Goal: Check status: Check status

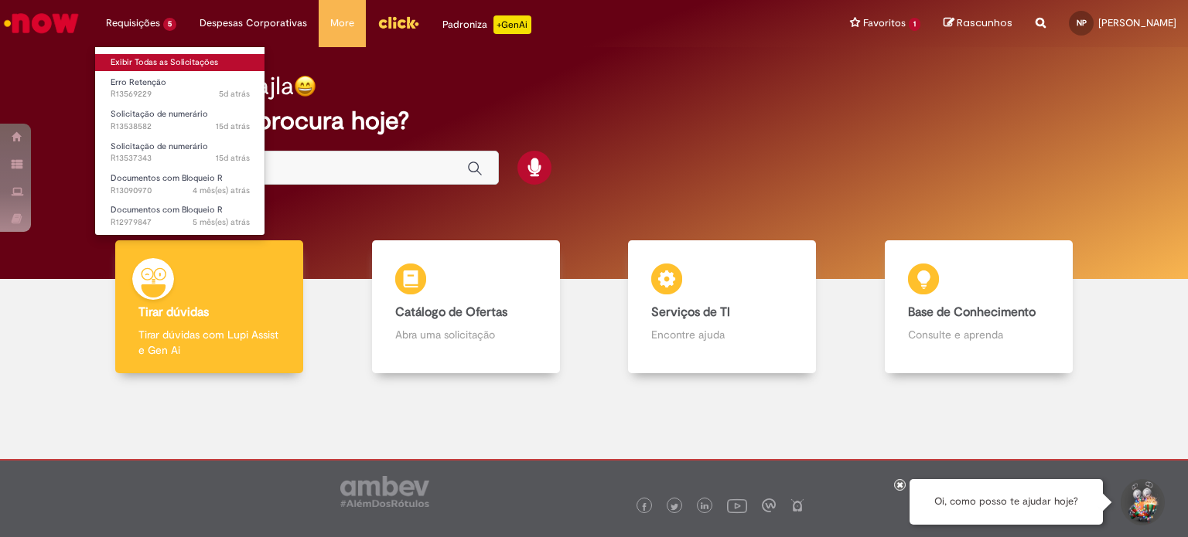
click at [173, 58] on link "Exibir Todas as Solicitações" at bounding box center [180, 62] width 170 height 17
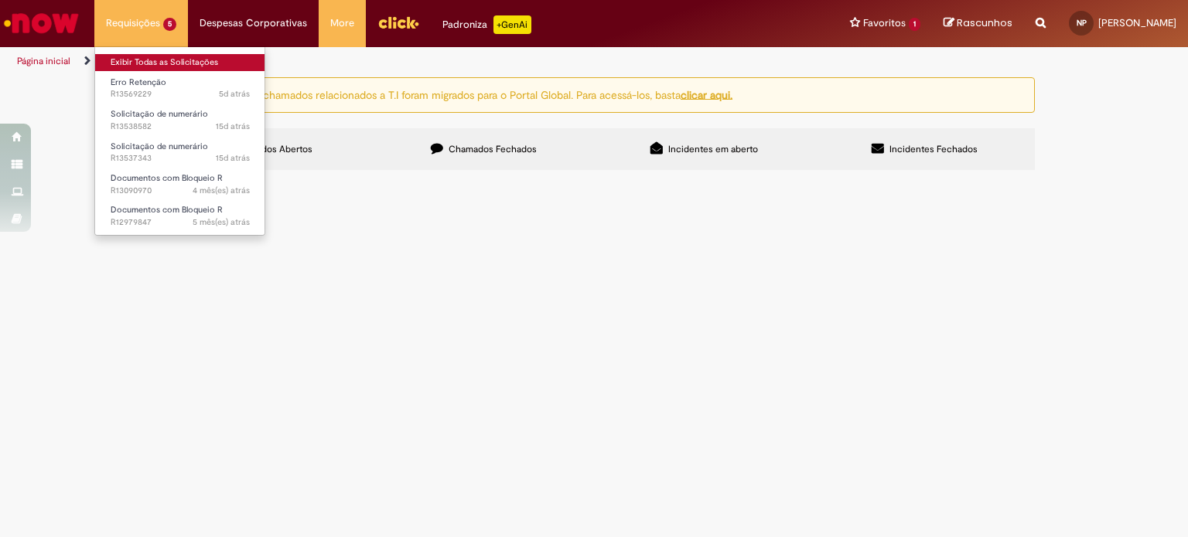
click at [173, 58] on link "Exibir Todas as Solicitações" at bounding box center [180, 62] width 170 height 17
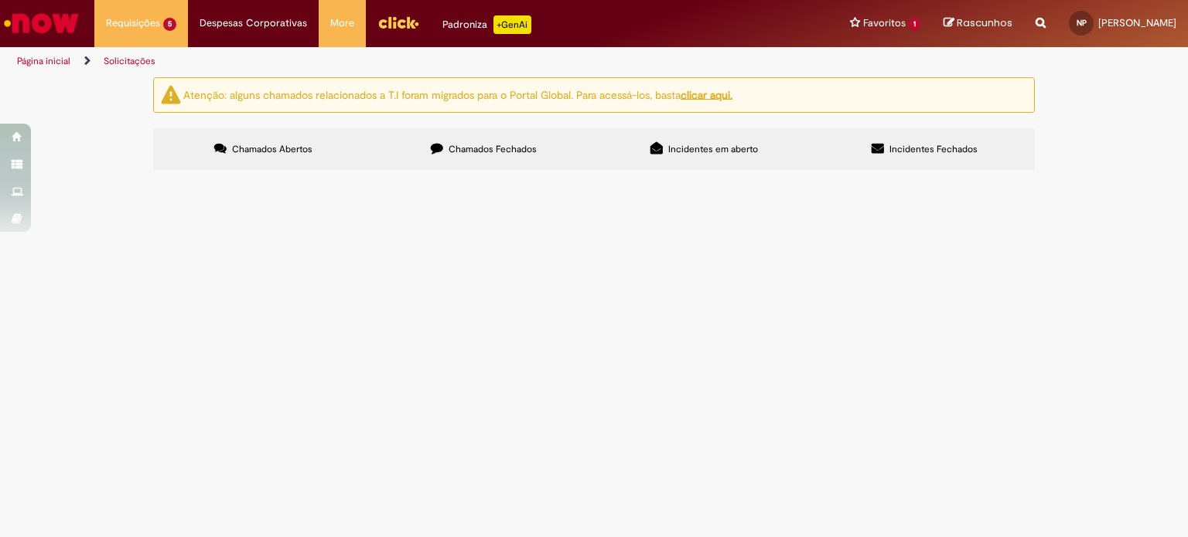
click at [509, 163] on label "Chamados Fechados" at bounding box center [483, 149] width 220 height 42
click at [66, 175] on div "Atenção: alguns chamados relacionados a T.I foram migrados para o Portal Global…" at bounding box center [594, 125] width 1188 height 97
click at [0, 0] on span "Manutenção de Motos." at bounding box center [0, 0] width 0 height 0
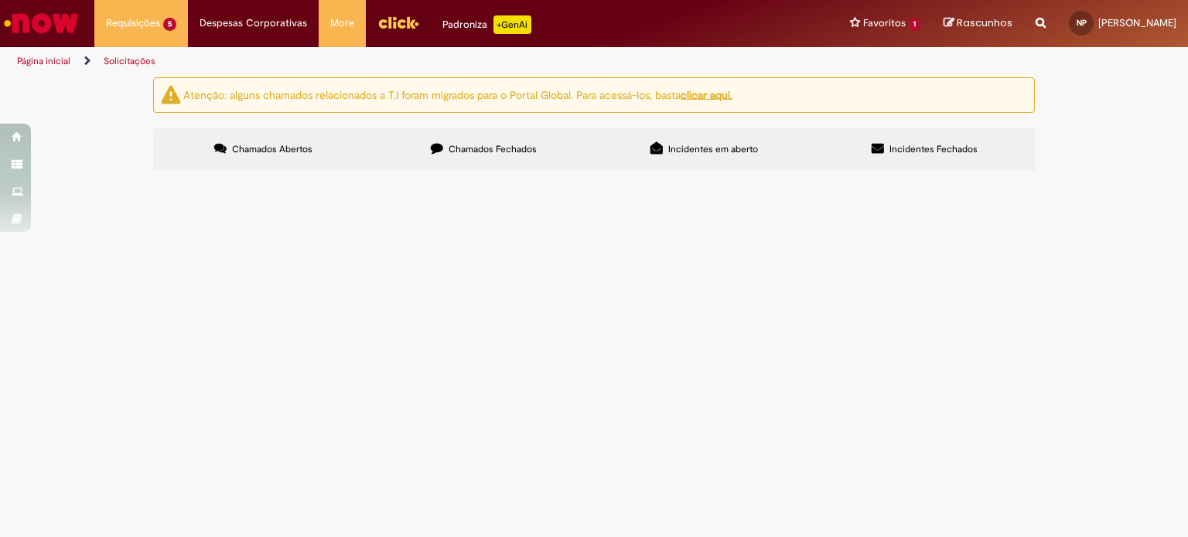
click at [0, 0] on span "Manutenção de Motos." at bounding box center [0, 0] width 0 height 0
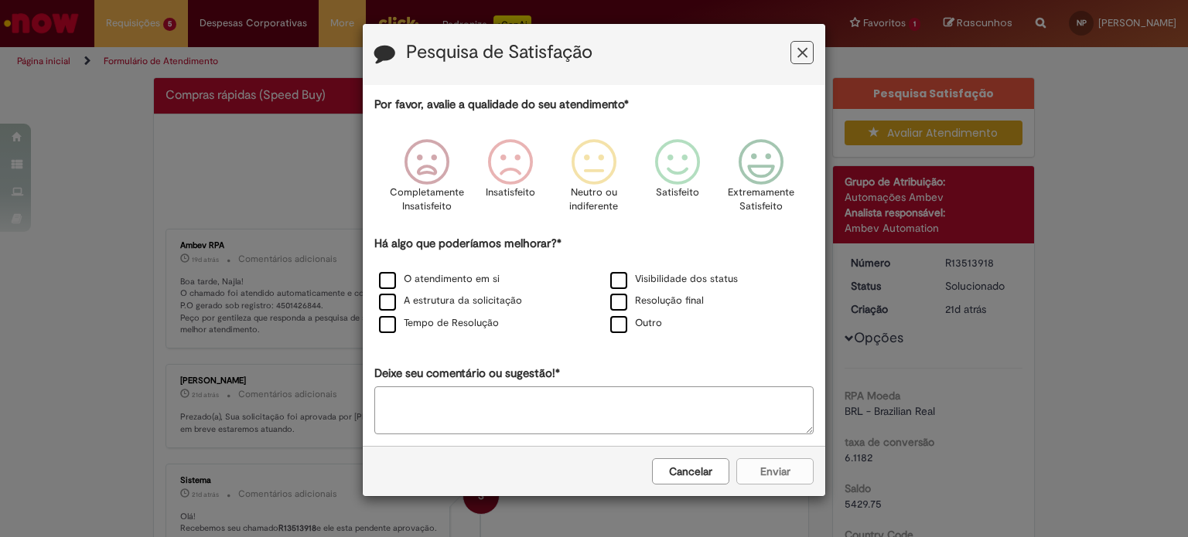
click at [796, 48] on button "Feedback" at bounding box center [801, 52] width 23 height 23
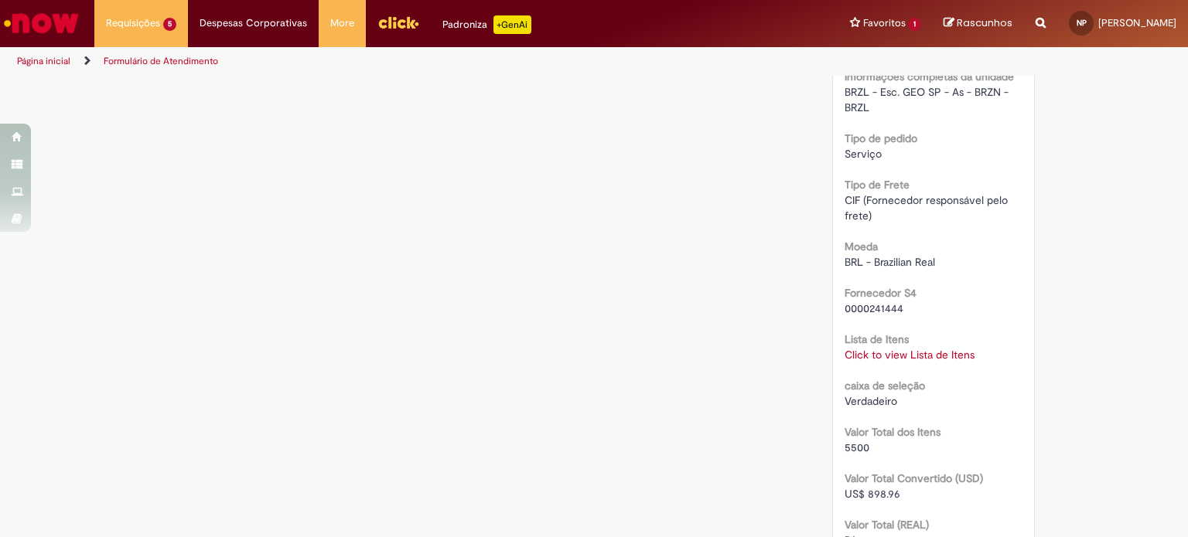
scroll to position [1330, 0]
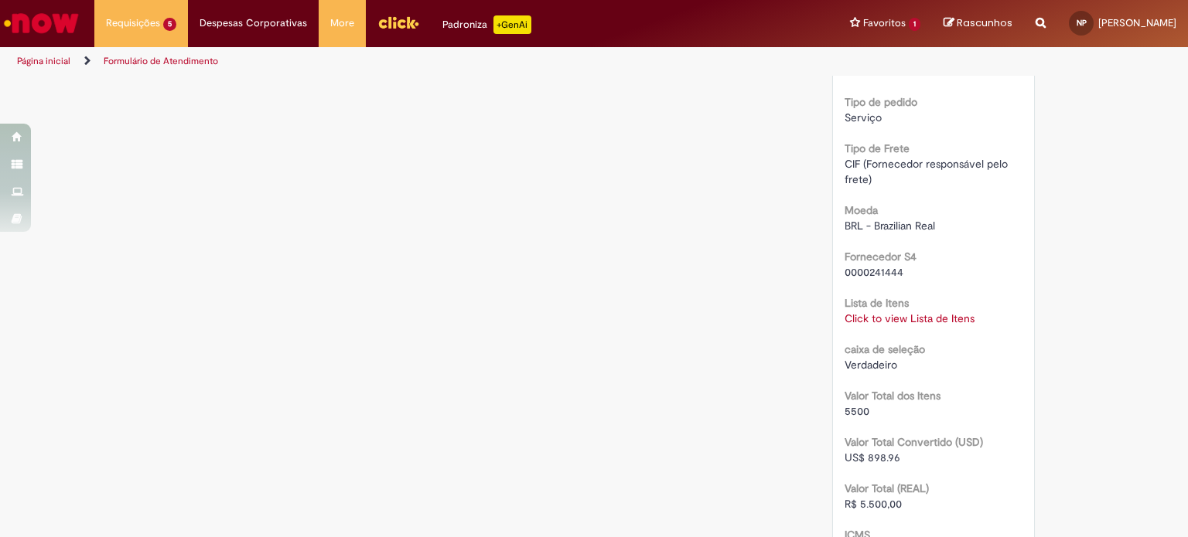
click at [874, 310] on b "Lista de Itens" at bounding box center [876, 303] width 64 height 14
click at [881, 325] on link "Click to view Lista de Itens" at bounding box center [909, 319] width 130 height 14
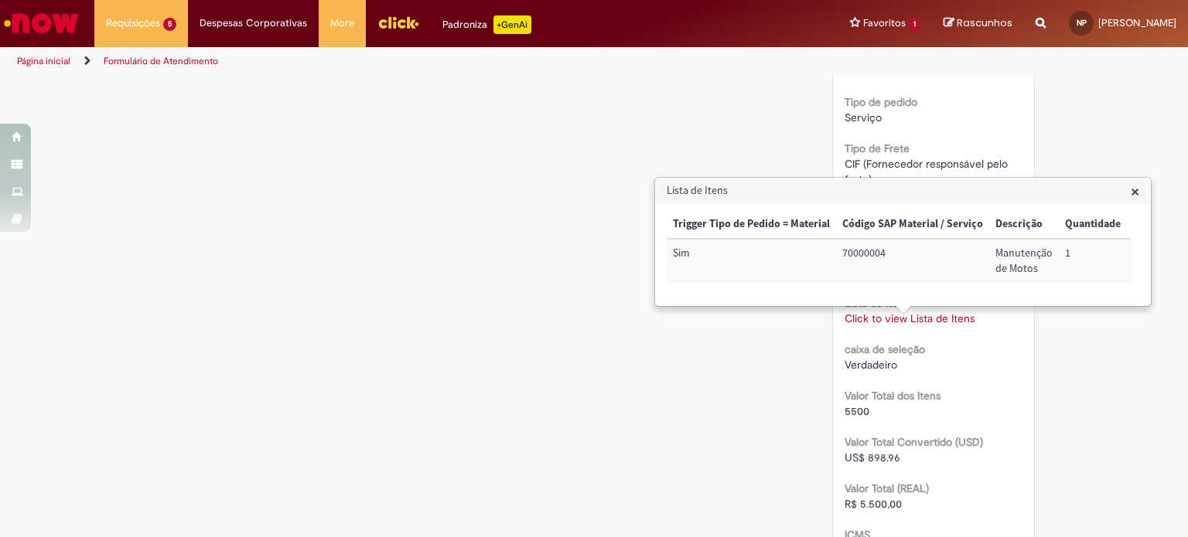
click at [851, 255] on td "70000004" at bounding box center [912, 261] width 153 height 44
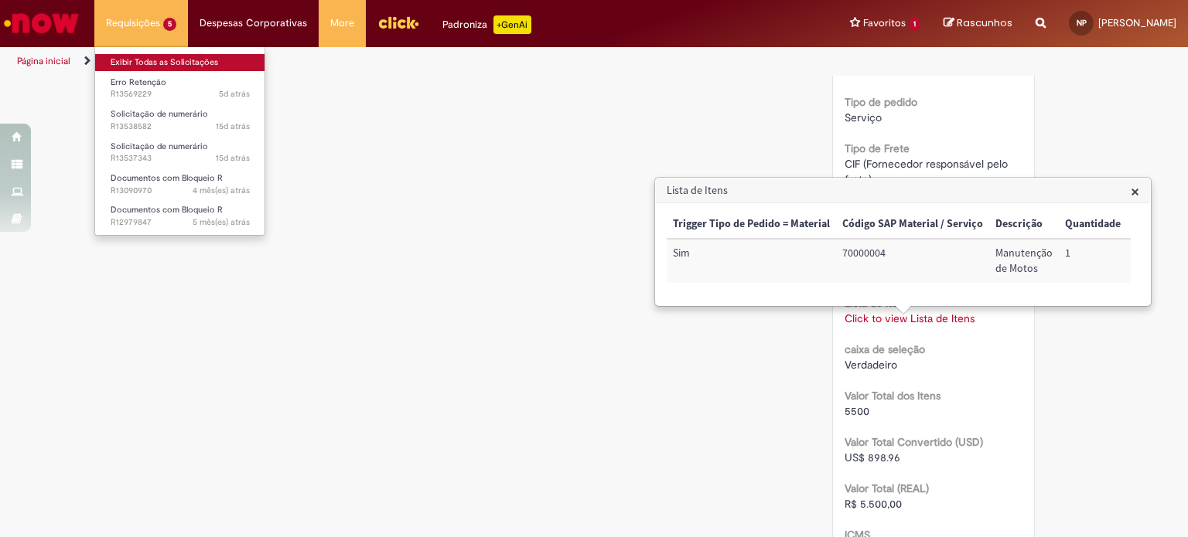
click at [192, 66] on link "Exibir Todas as Solicitações" at bounding box center [180, 62] width 170 height 17
